Goal: Task Accomplishment & Management: Manage account settings

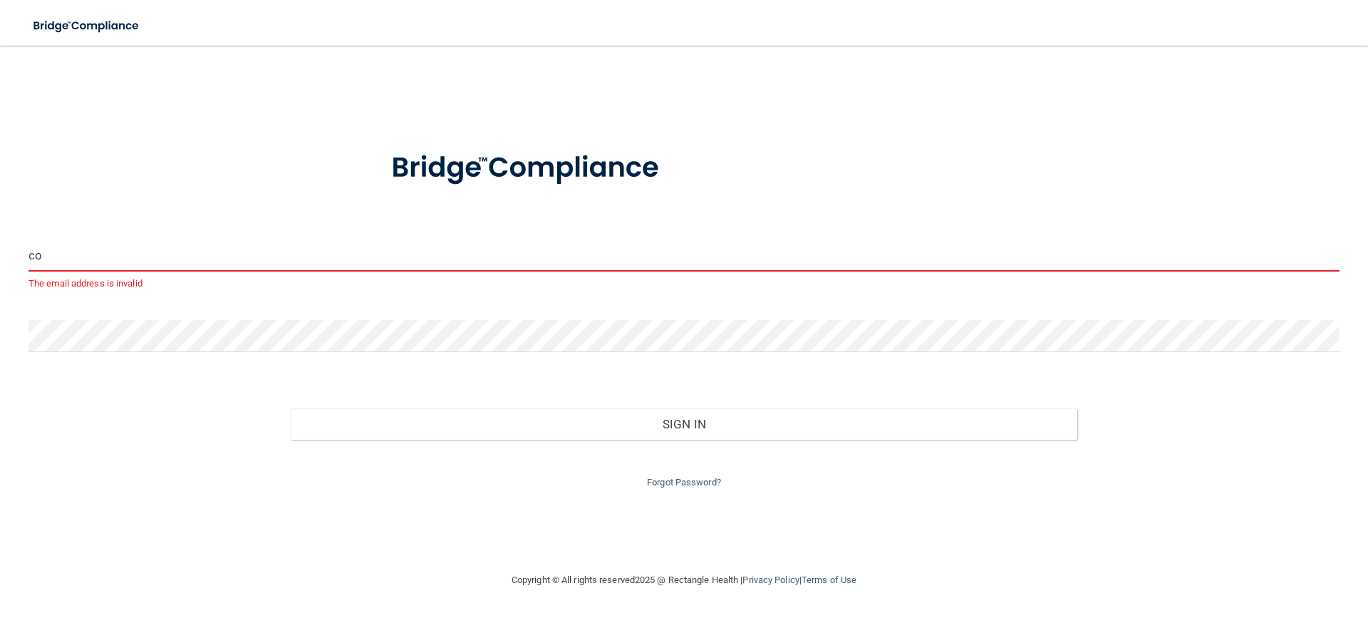
type input "c"
type input "[PERSON_NAME][EMAIL_ADDRESS][DOMAIN_NAME]"
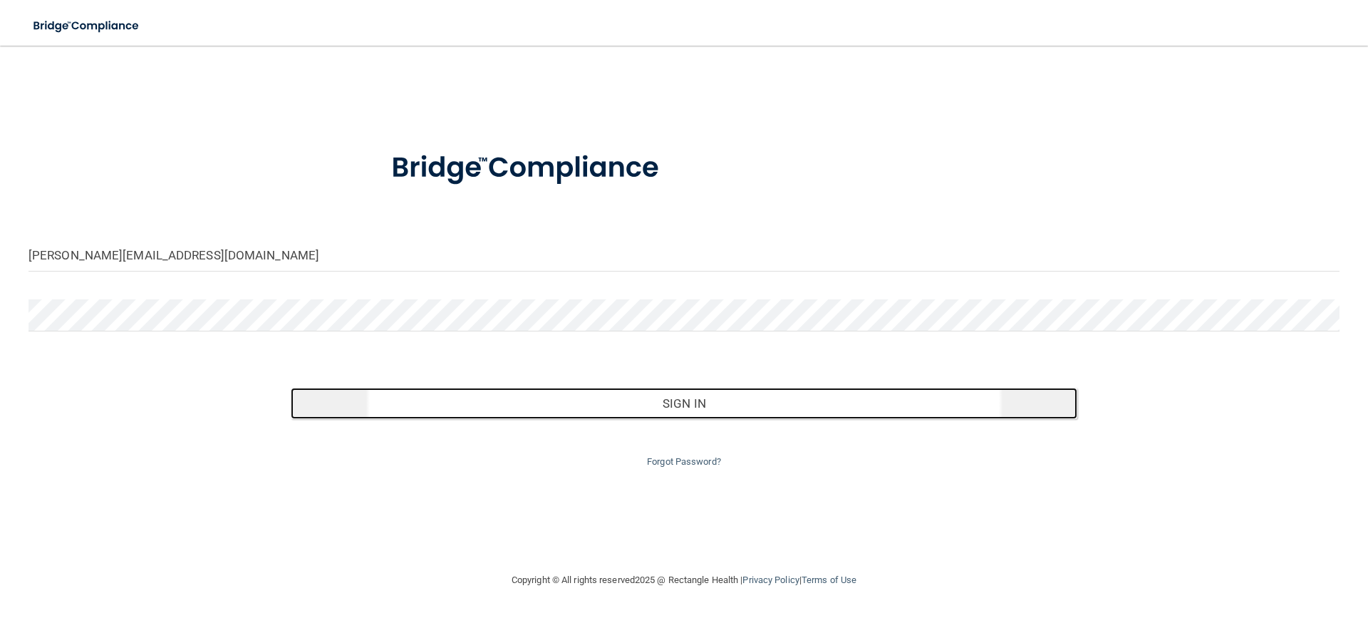
click at [792, 401] on button "Sign In" at bounding box center [684, 403] width 786 height 31
click at [625, 398] on button "Sign In" at bounding box center [684, 403] width 786 height 31
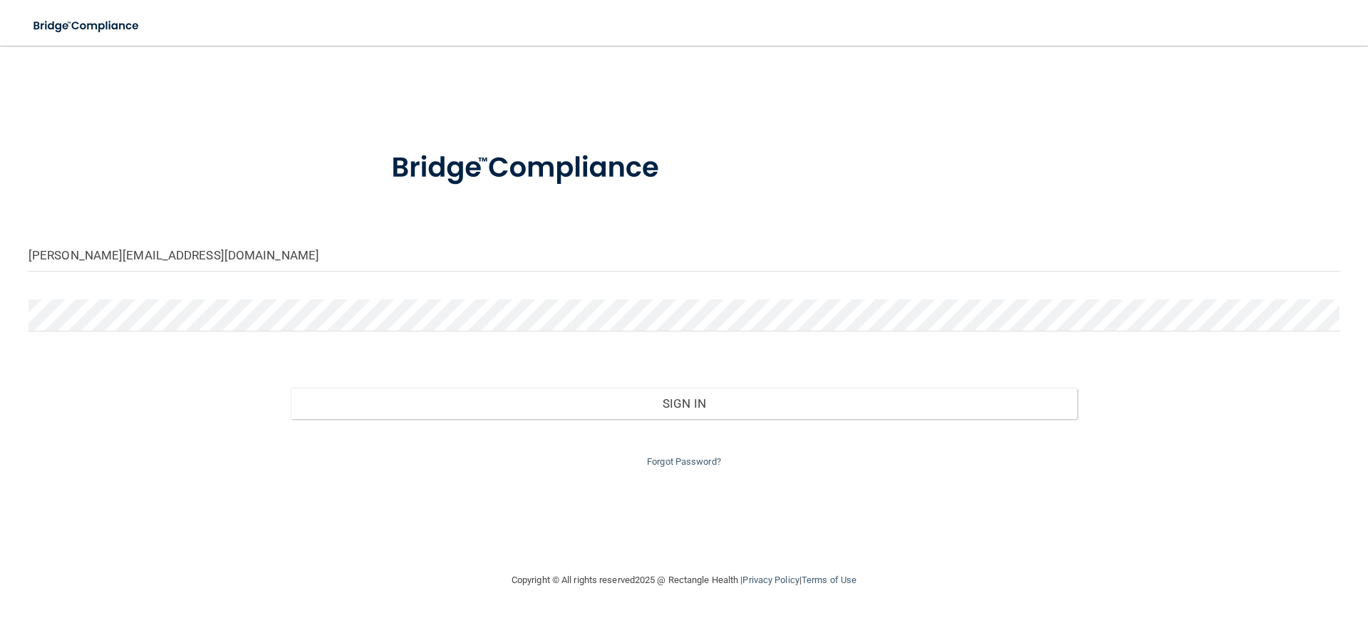
click at [371, 451] on div "Forgot Password?" at bounding box center [684, 444] width 1332 height 51
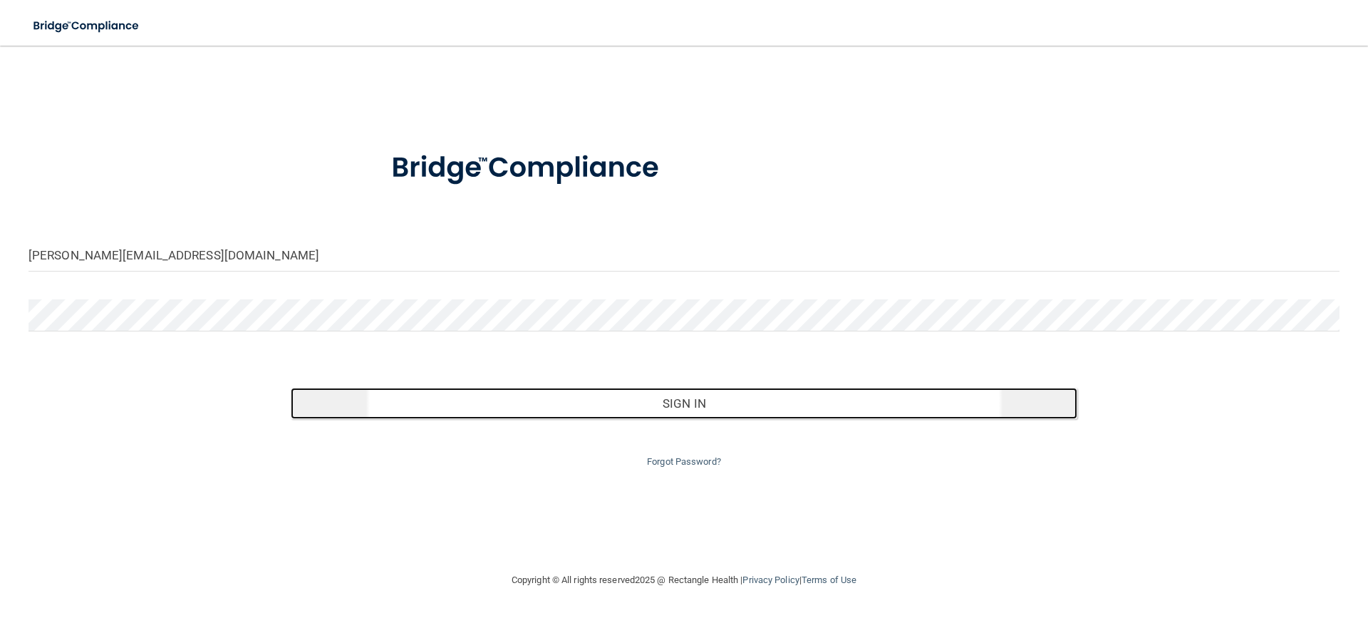
click at [678, 404] on button "Sign In" at bounding box center [684, 403] width 786 height 31
click at [683, 394] on button "Sign In" at bounding box center [684, 403] width 786 height 31
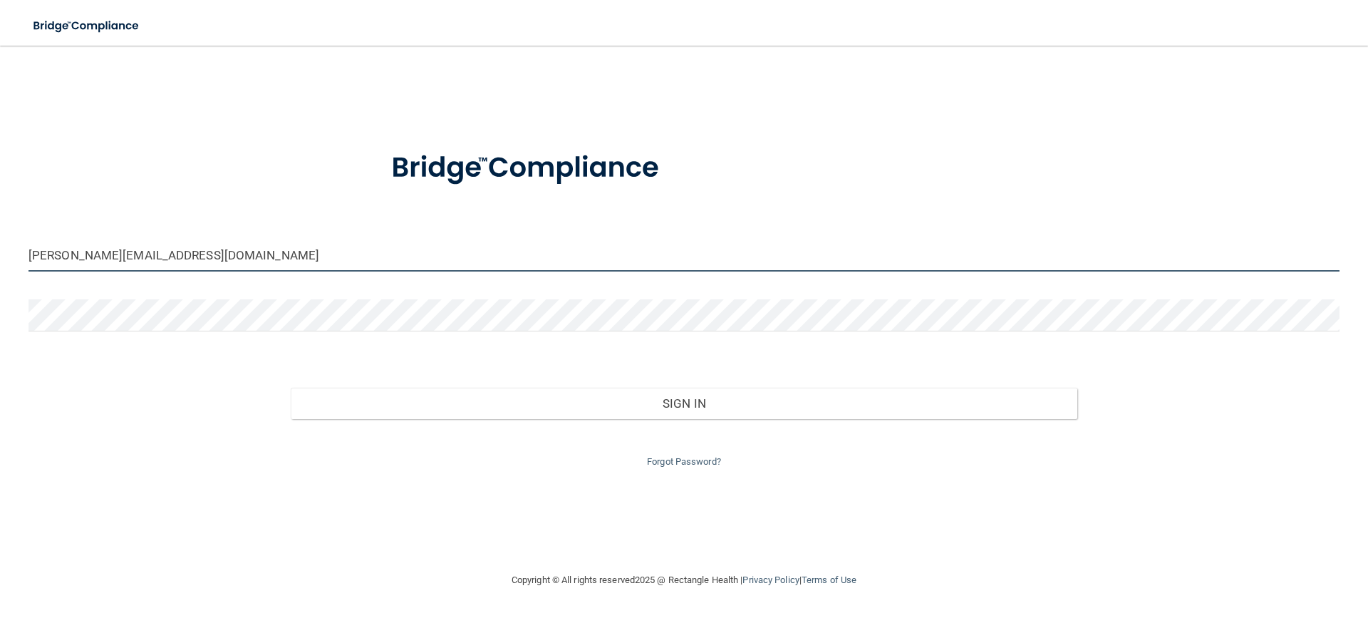
click at [264, 267] on input "[PERSON_NAME][EMAIL_ADDRESS][DOMAIN_NAME]" at bounding box center [683, 255] width 1311 height 32
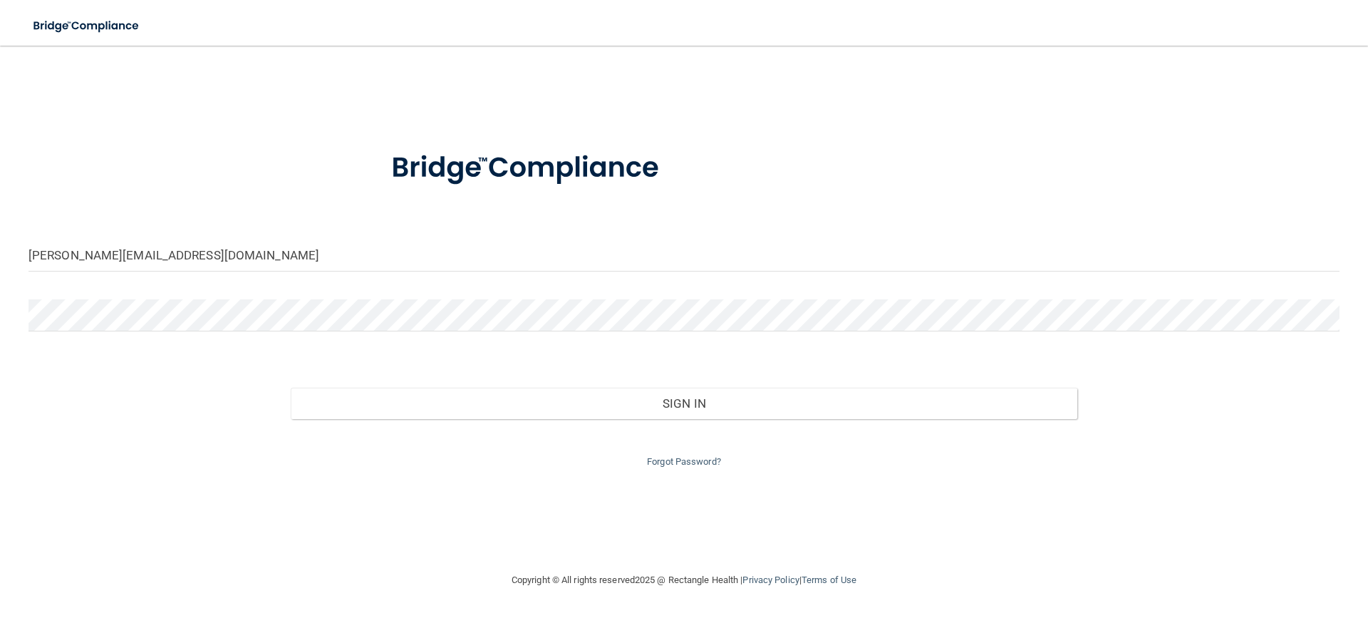
click at [154, 334] on div at bounding box center [684, 320] width 1332 height 43
click at [677, 462] on link "Forgot Password?" at bounding box center [684, 461] width 74 height 11
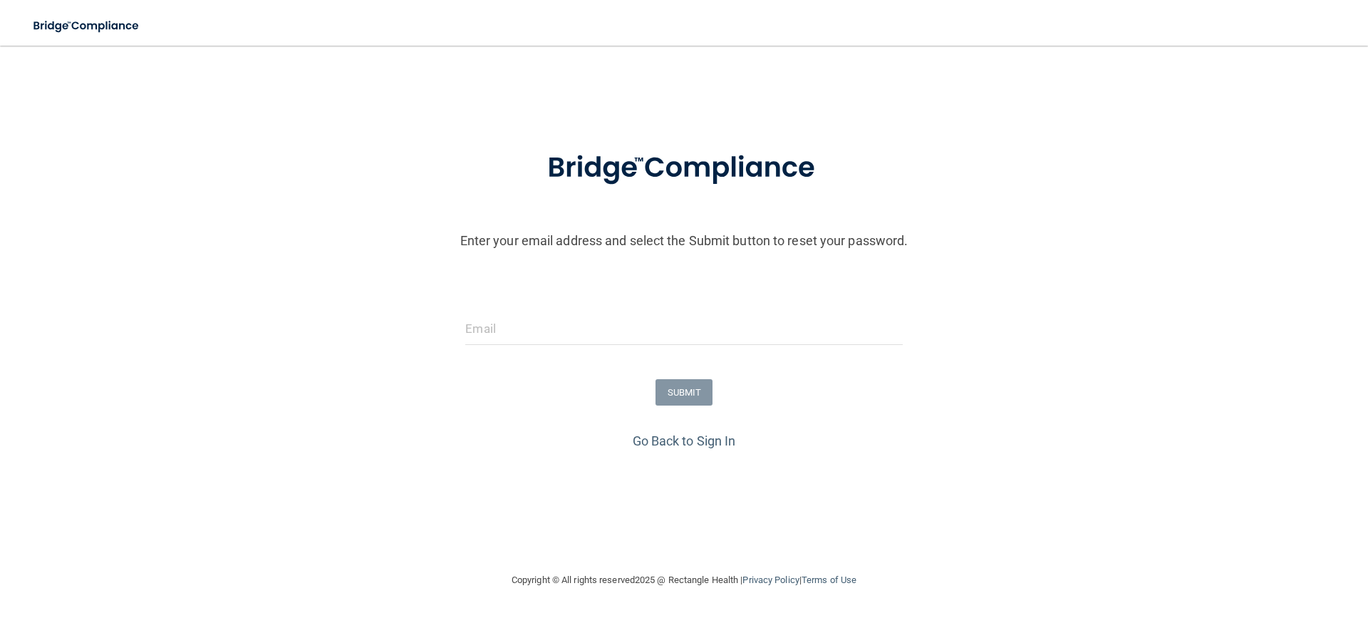
click at [554, 304] on form "Enter your email address and select the Submit button to reset your password. S…" at bounding box center [683, 280] width 1353 height 298
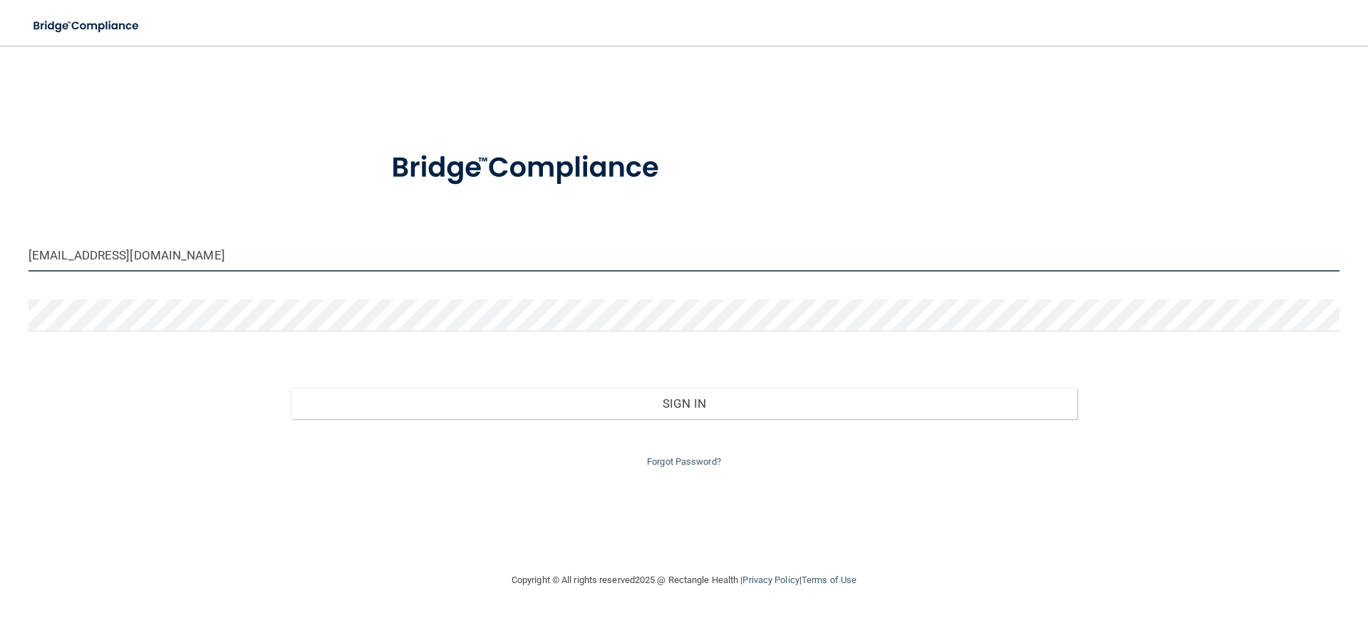
click at [259, 256] on input "[EMAIL_ADDRESS][DOMAIN_NAME]" at bounding box center [683, 255] width 1311 height 32
drag, startPoint x: 259, startPoint y: 256, endPoint x: 0, endPoint y: 180, distance: 270.1
click at [0, 180] on main "[EMAIL_ADDRESS] Invalid email/password. You don't have permission to access tha…" at bounding box center [684, 332] width 1368 height 572
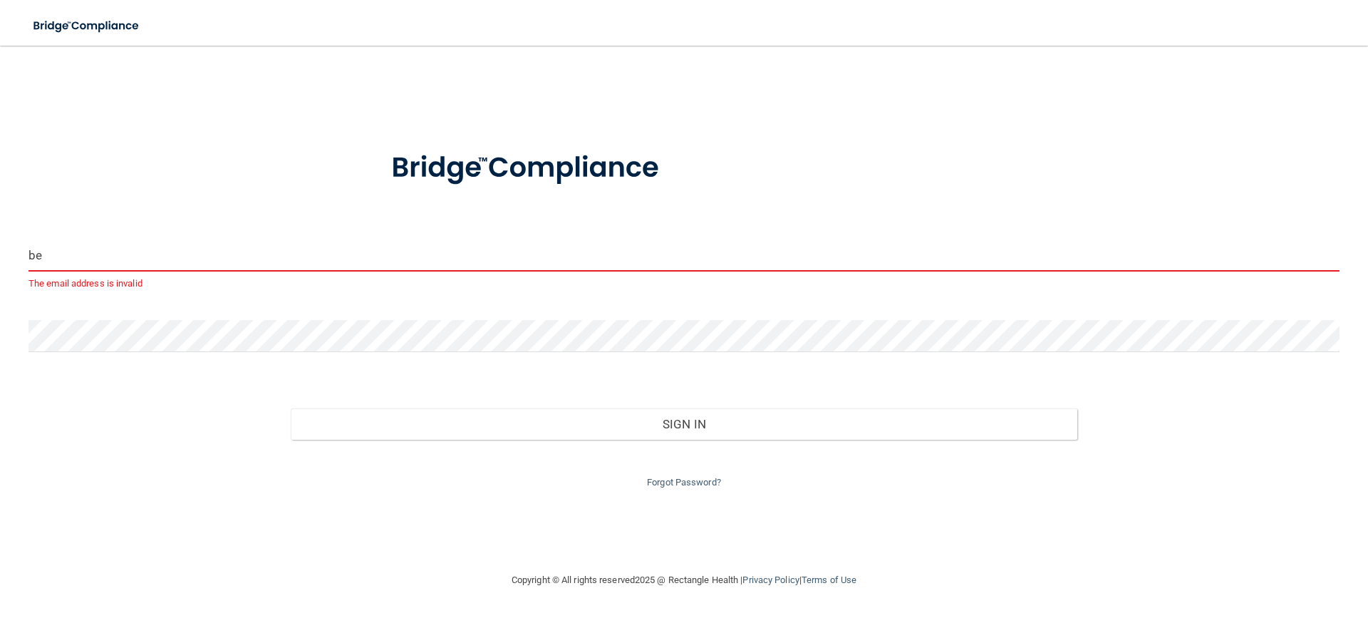
type input "[PERSON_NAME][EMAIL_ADDRESS][DOMAIN_NAME]"
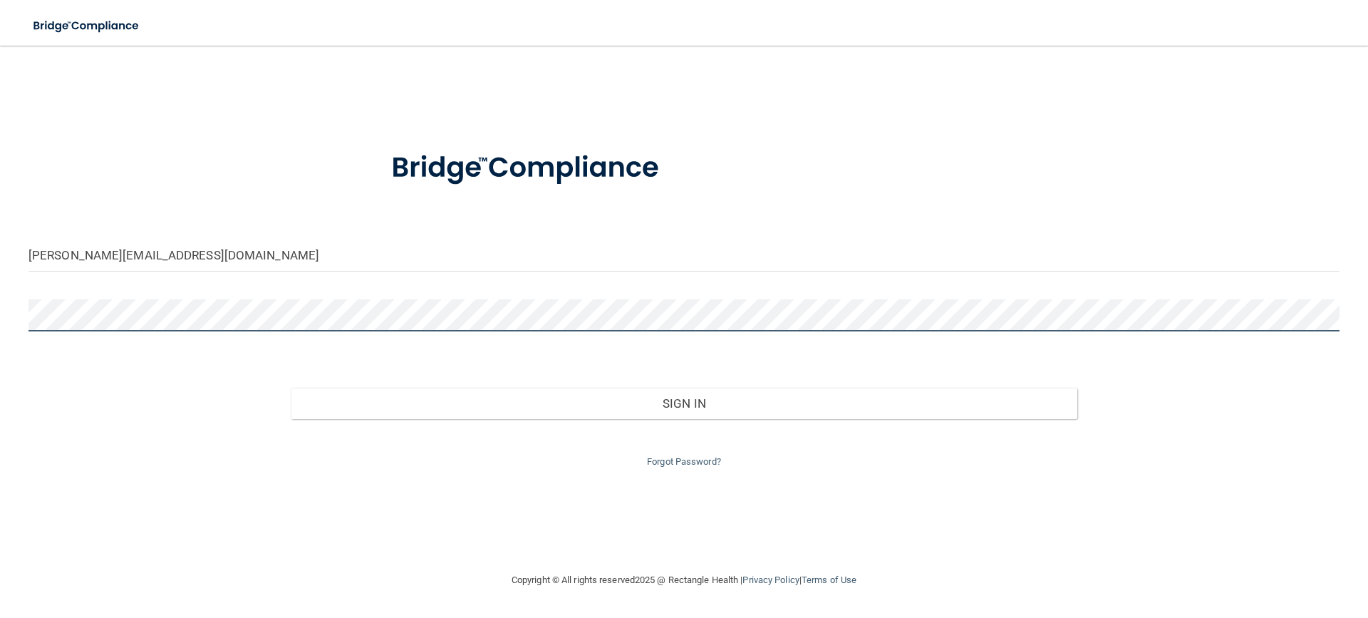
click at [0, 254] on main "[PERSON_NAME][EMAIL_ADDRESS][DOMAIN_NAME] Invalid email/password. You don't hav…" at bounding box center [684, 332] width 1368 height 572
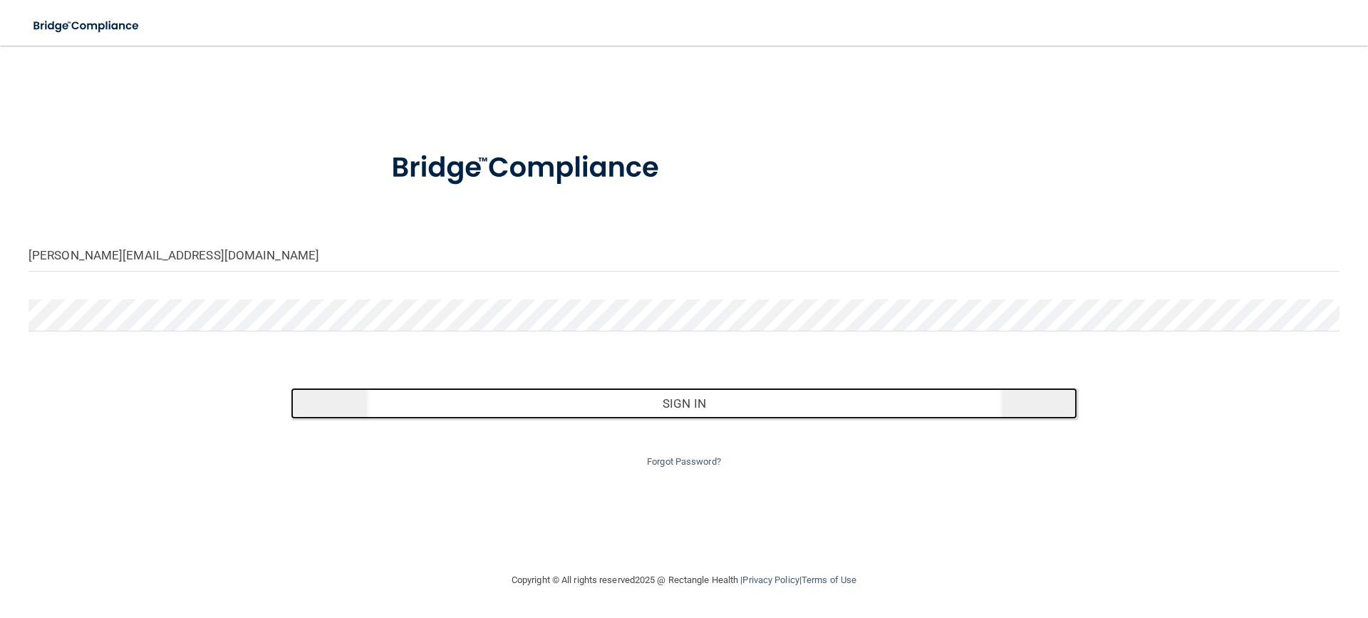
click at [696, 400] on button "Sign In" at bounding box center [684, 403] width 786 height 31
click at [692, 398] on button "Sign In" at bounding box center [684, 403] width 786 height 31
click at [681, 399] on button "Sign In" at bounding box center [684, 403] width 786 height 31
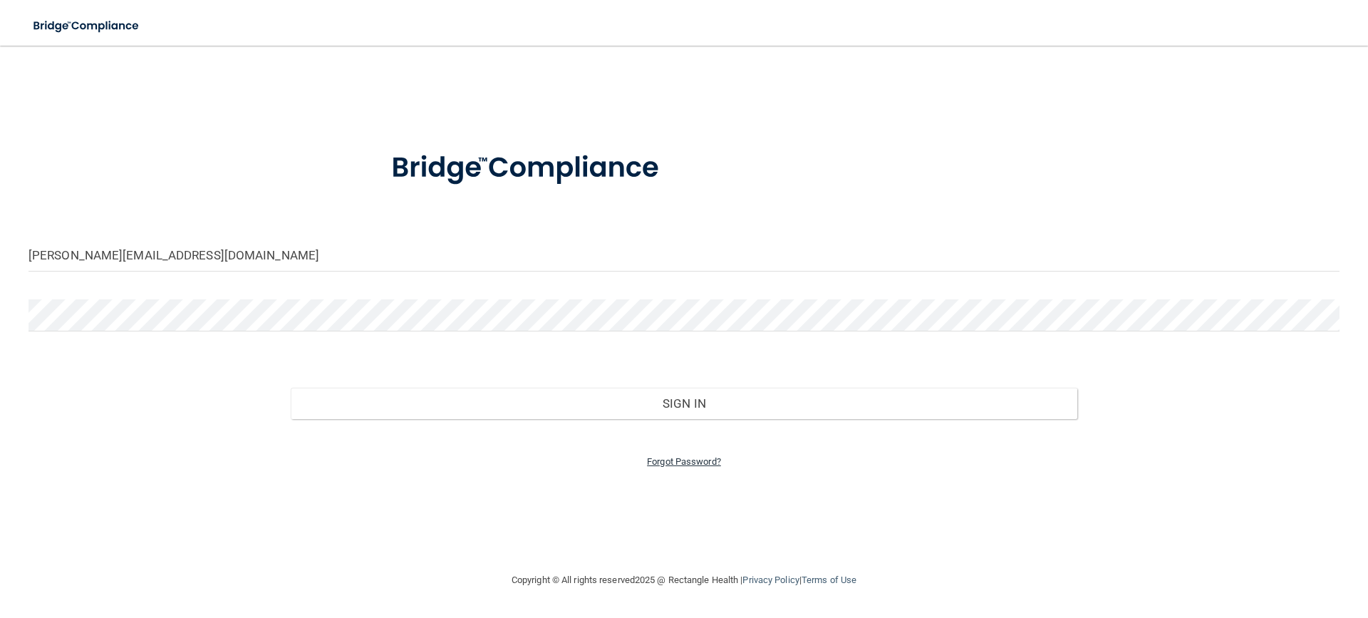
click at [682, 463] on link "Forgot Password?" at bounding box center [684, 461] width 74 height 11
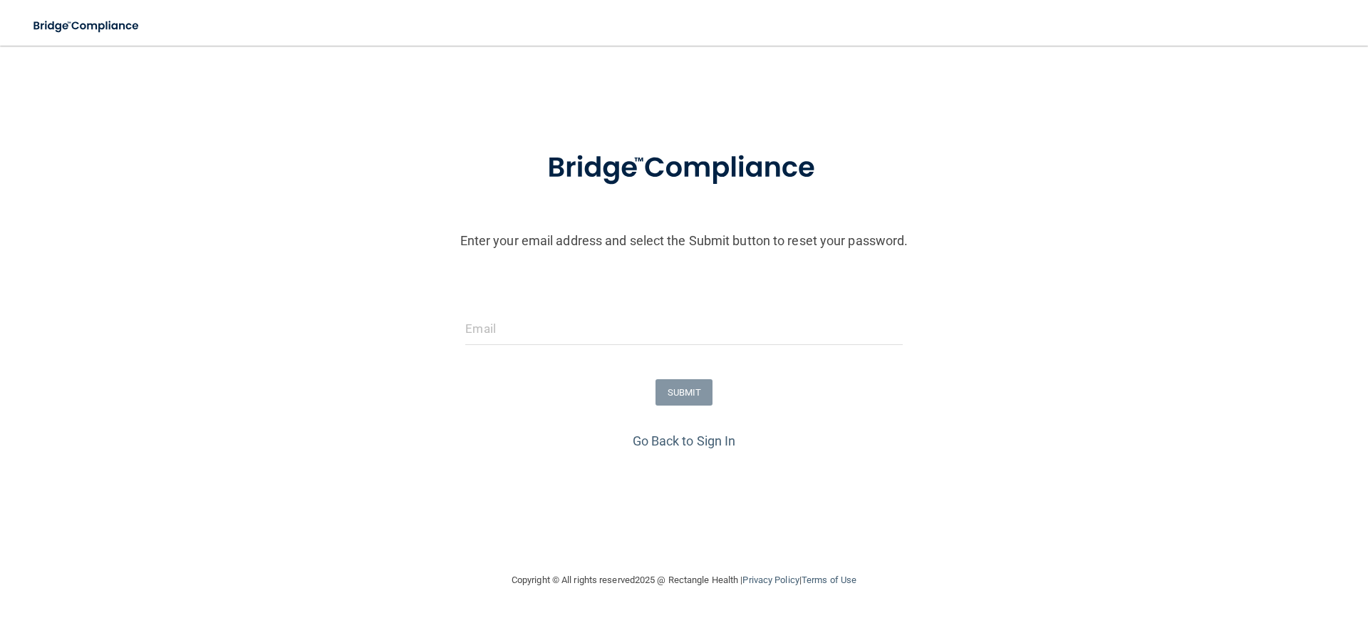
click at [741, 311] on form "Enter your email address and select the Submit button to reset your password. S…" at bounding box center [683, 280] width 1353 height 298
click at [729, 325] on input "email" at bounding box center [683, 329] width 437 height 32
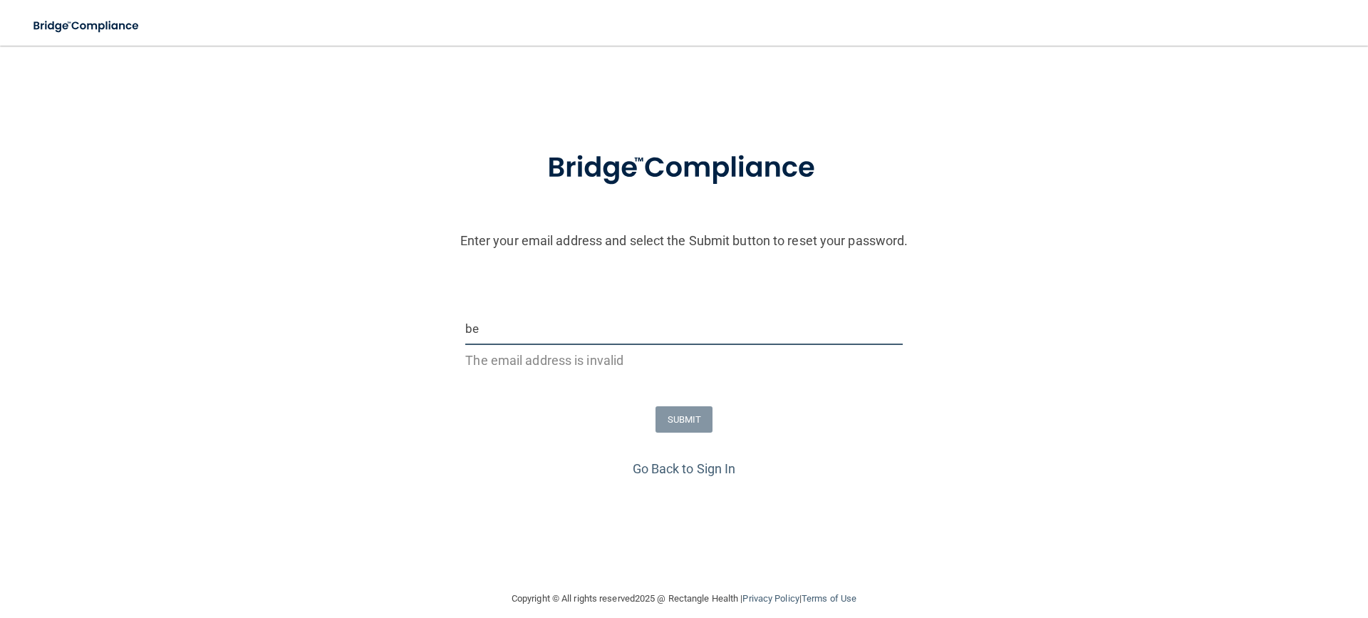
type input "[PERSON_NAME][EMAIL_ADDRESS][DOMAIN_NAME]"
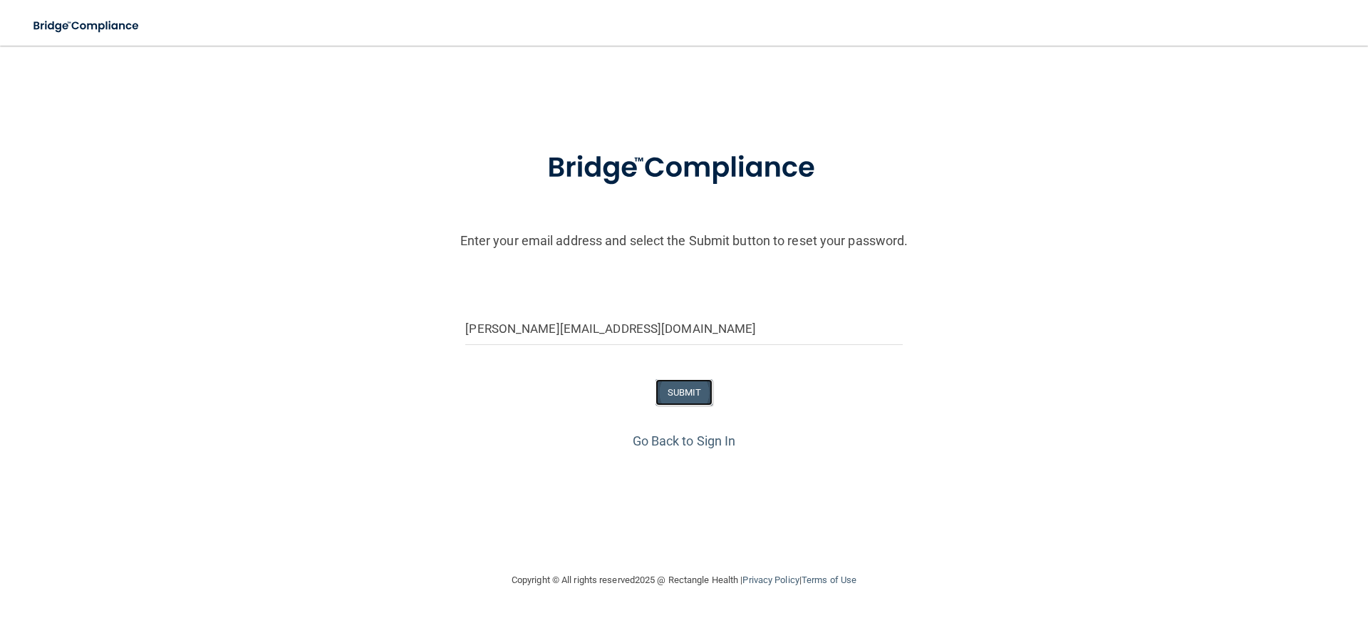
click at [684, 385] on button "SUBMIT" at bounding box center [684, 392] width 58 height 26
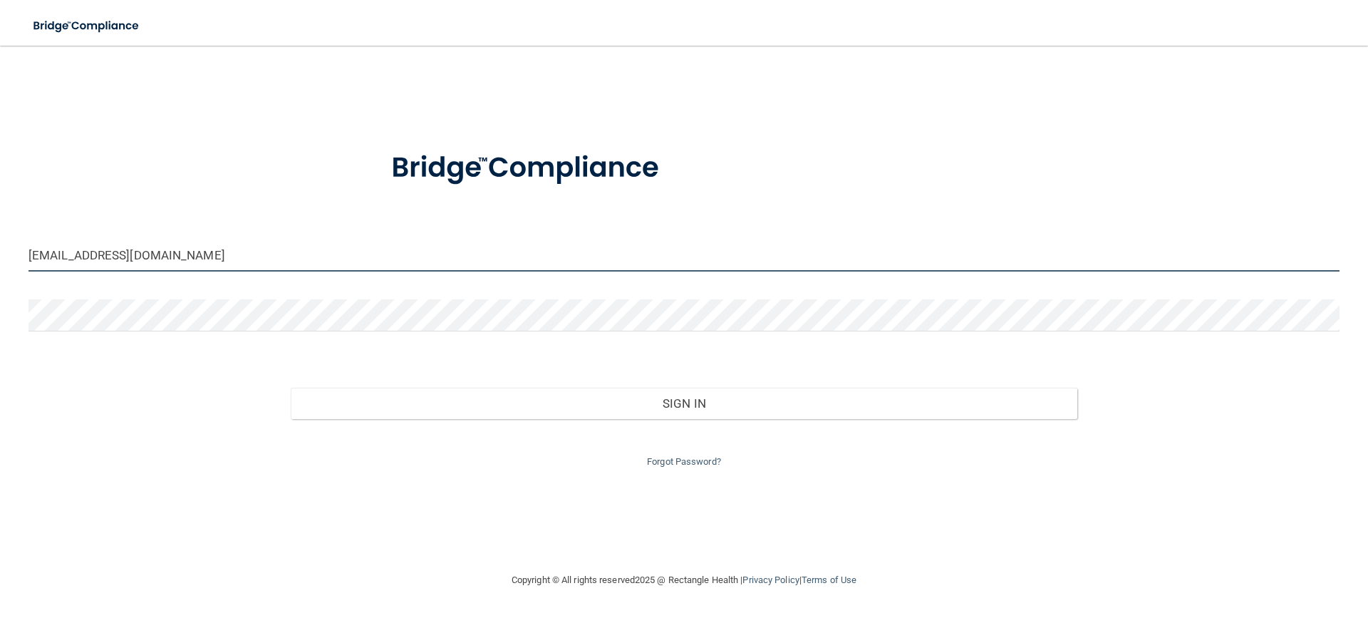
click at [245, 257] on input "[EMAIL_ADDRESS][DOMAIN_NAME]" at bounding box center [683, 255] width 1311 height 32
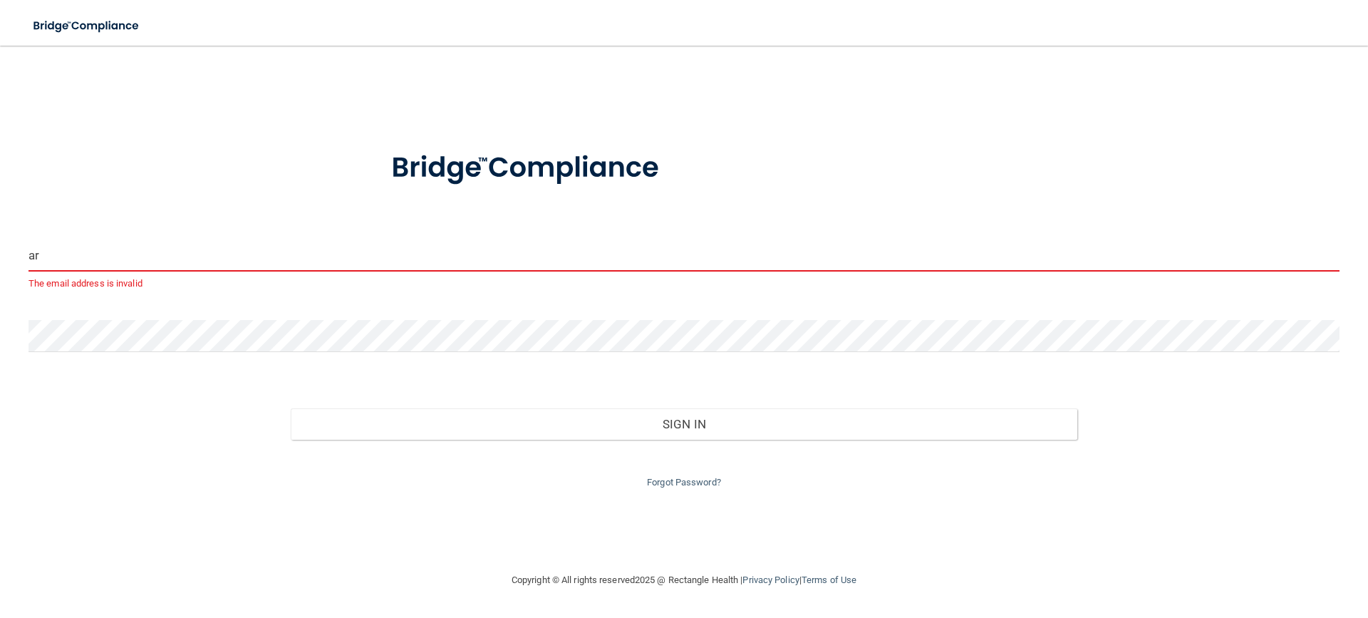
type input "a"
type input "[PERSON_NAME][EMAIL_ADDRESS][DOMAIN_NAME]"
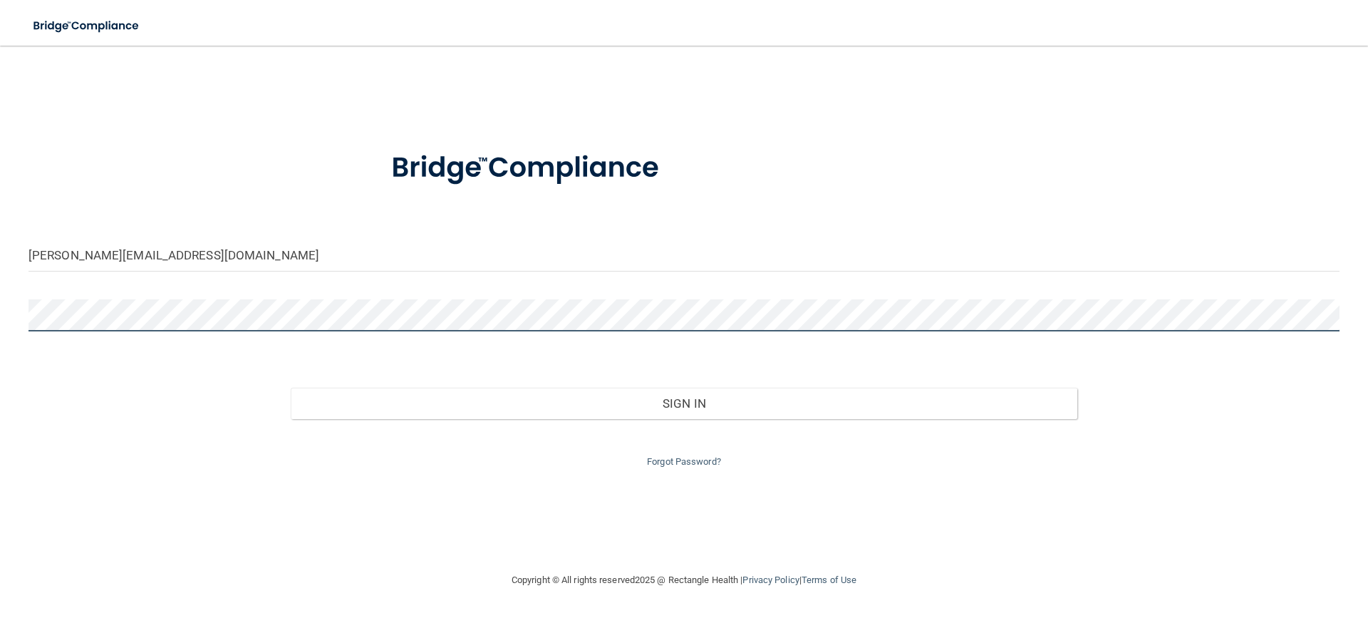
click at [0, 272] on main "[PERSON_NAME][EMAIL_ADDRESS][DOMAIN_NAME] Invalid email/password. You don't hav…" at bounding box center [684, 332] width 1368 height 572
click at [291, 388] on button "Sign In" at bounding box center [684, 403] width 786 height 31
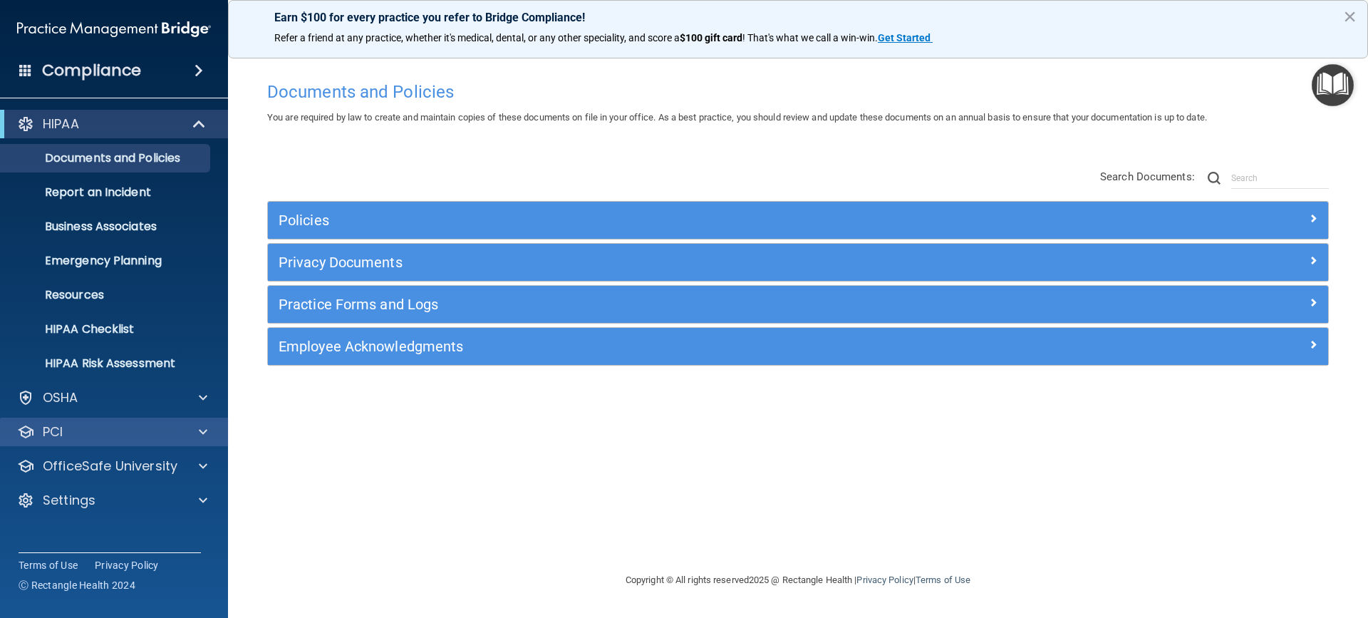
click at [202, 422] on div "PCI" at bounding box center [114, 431] width 229 height 28
click at [204, 433] on span at bounding box center [203, 431] width 9 height 17
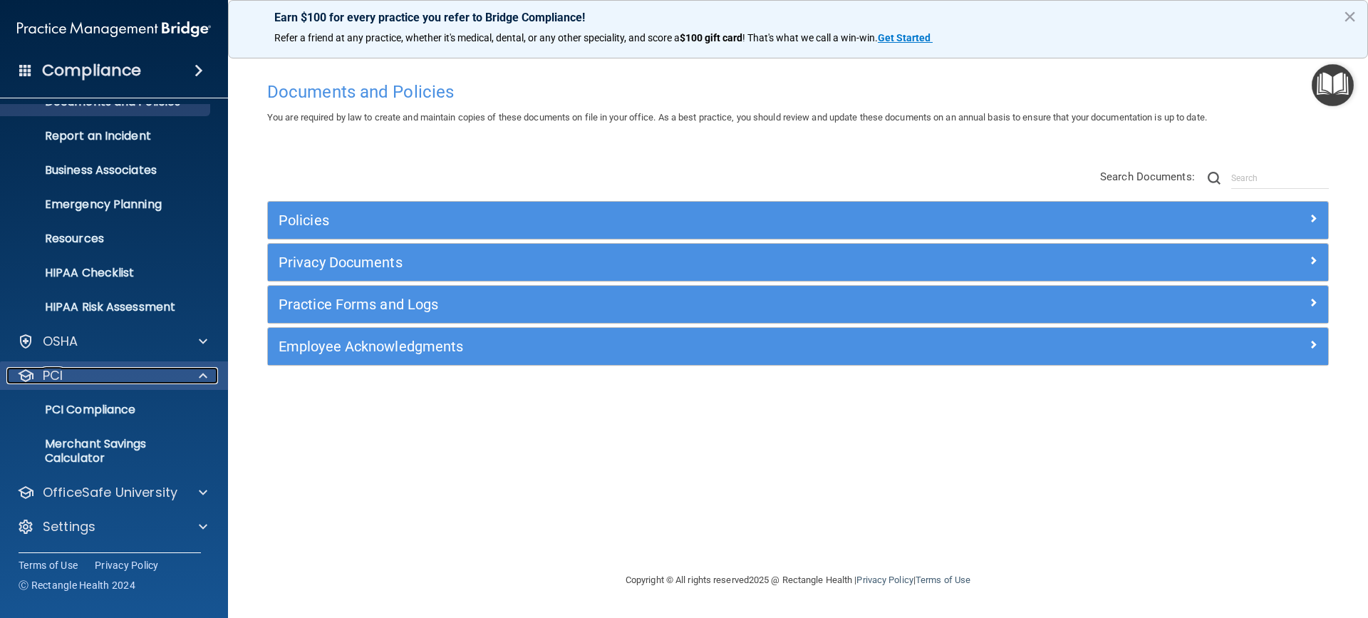
click at [204, 377] on span at bounding box center [203, 375] width 9 height 17
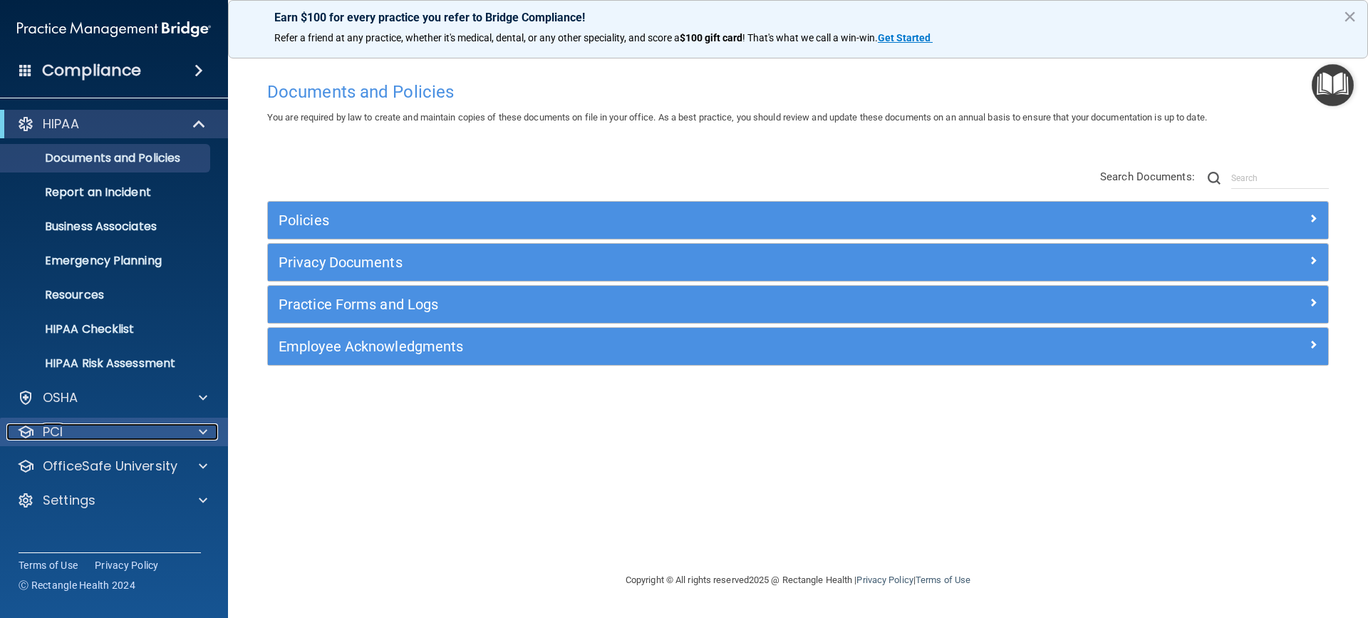
scroll to position [0, 0]
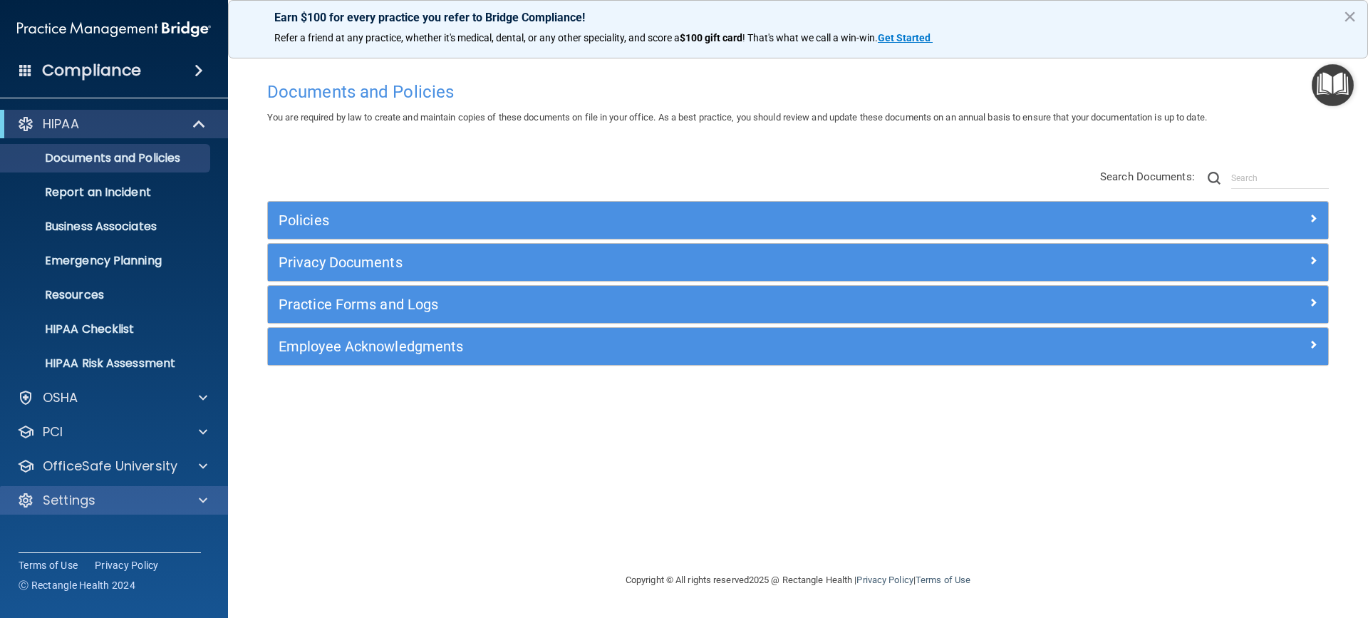
click at [204, 490] on div "Settings" at bounding box center [114, 500] width 229 height 28
click at [203, 497] on span at bounding box center [203, 500] width 9 height 17
click at [114, 536] on p "My Account" at bounding box center [106, 534] width 194 height 14
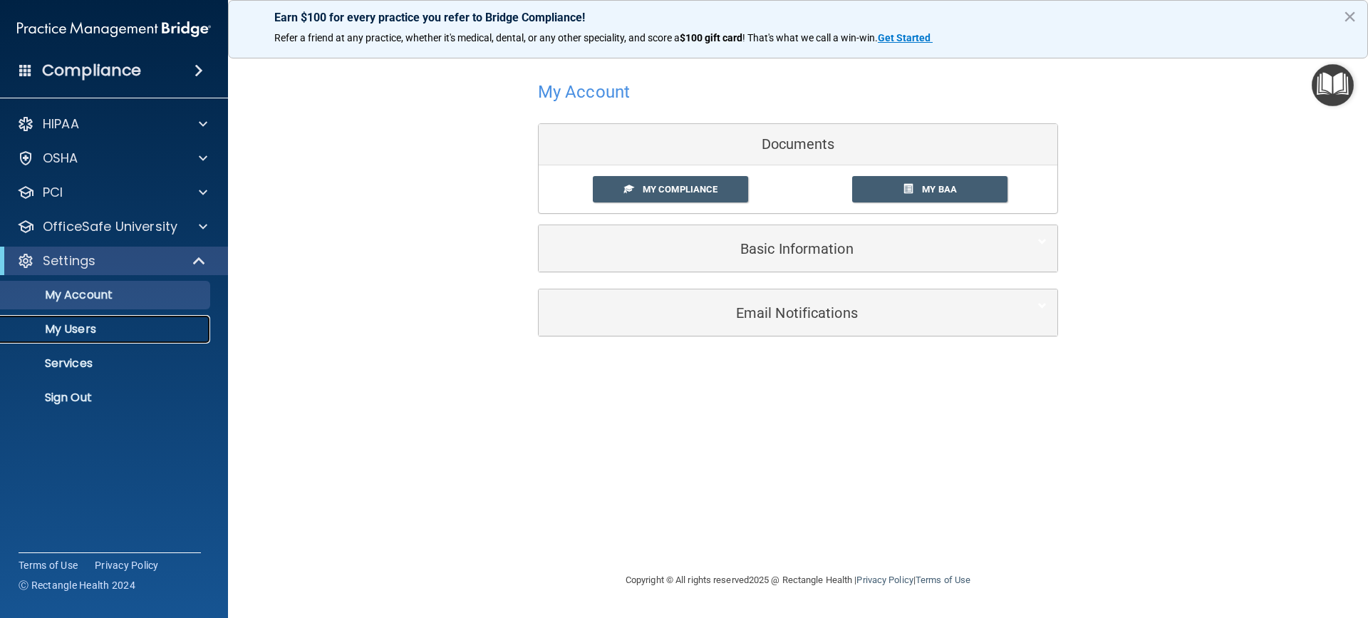
click at [83, 332] on p "My Users" at bounding box center [106, 329] width 194 height 14
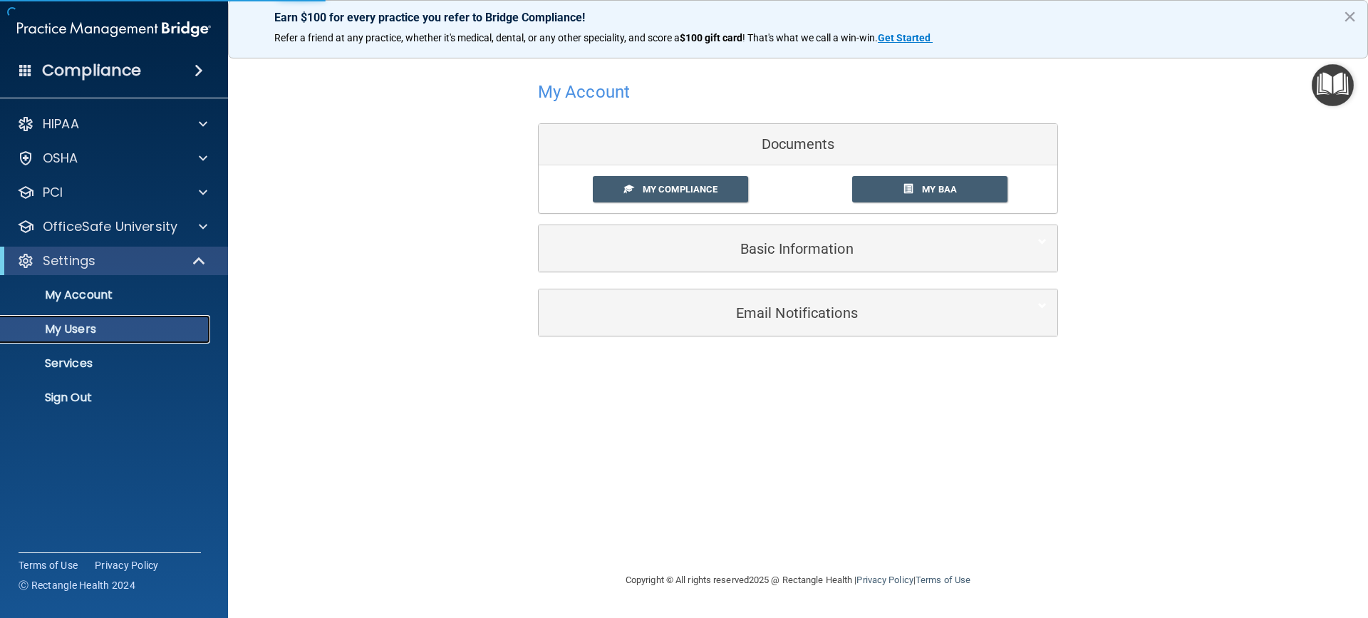
select select "20"
